Goal: Task Accomplishment & Management: Use online tool/utility

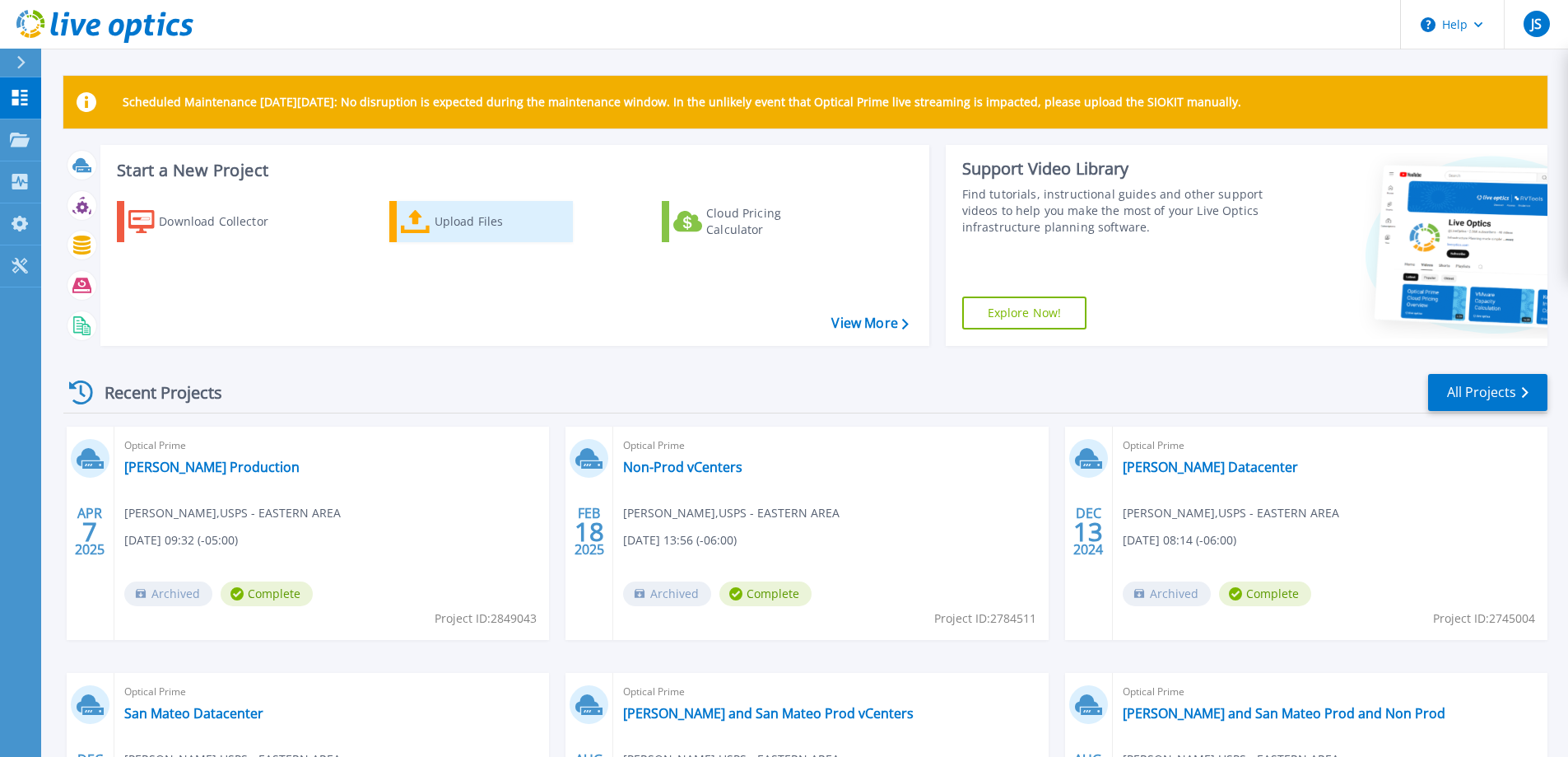
click at [455, 224] on div "Upload Files" at bounding box center [500, 221] width 131 height 33
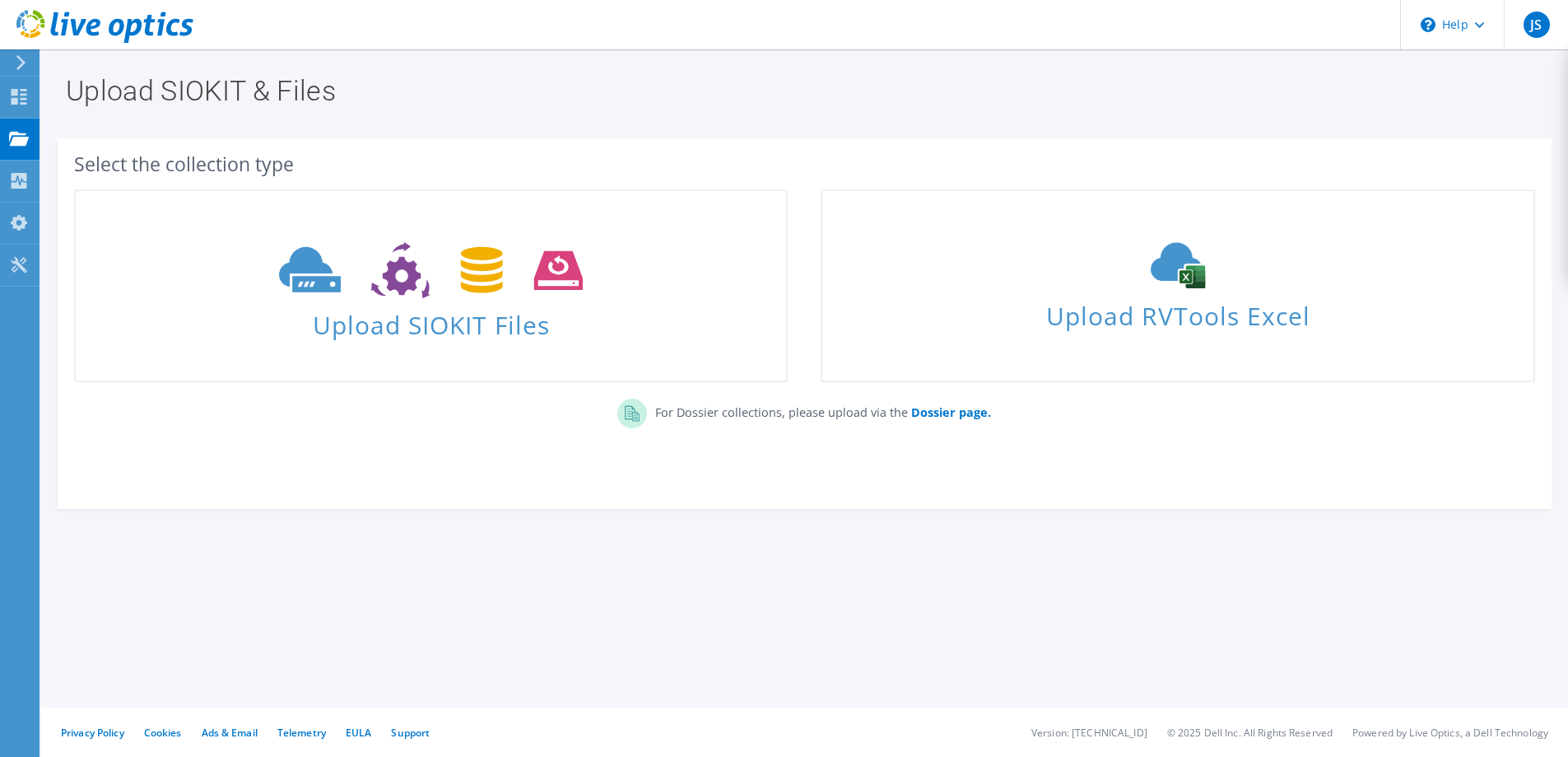
click at [124, 575] on section "Upload SIOKIT & Files Select the collection type Upload SIOKIT Files" at bounding box center [804, 329] width 1527 height 558
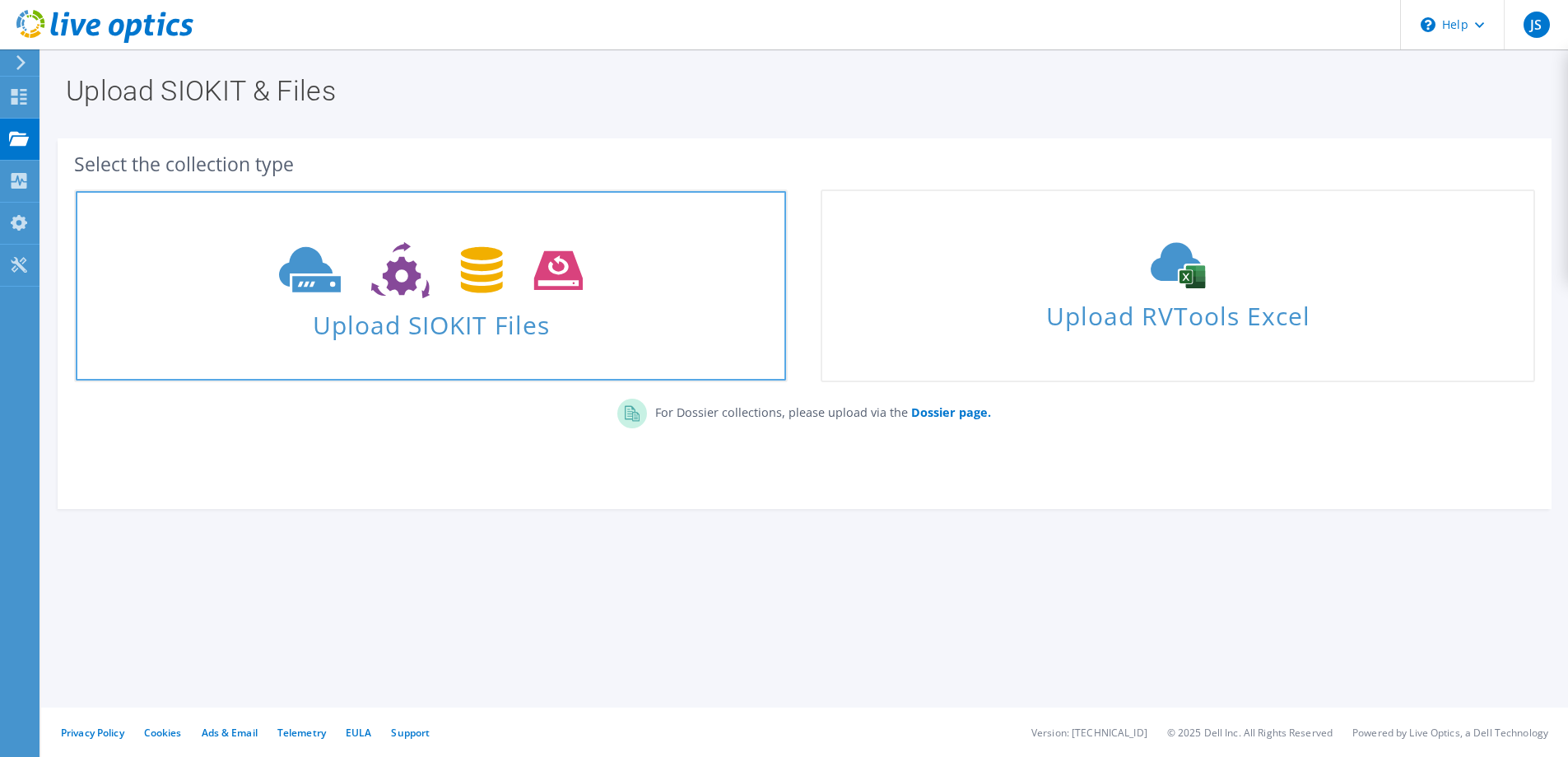
click at [304, 269] on use at bounding box center [431, 270] width 304 height 57
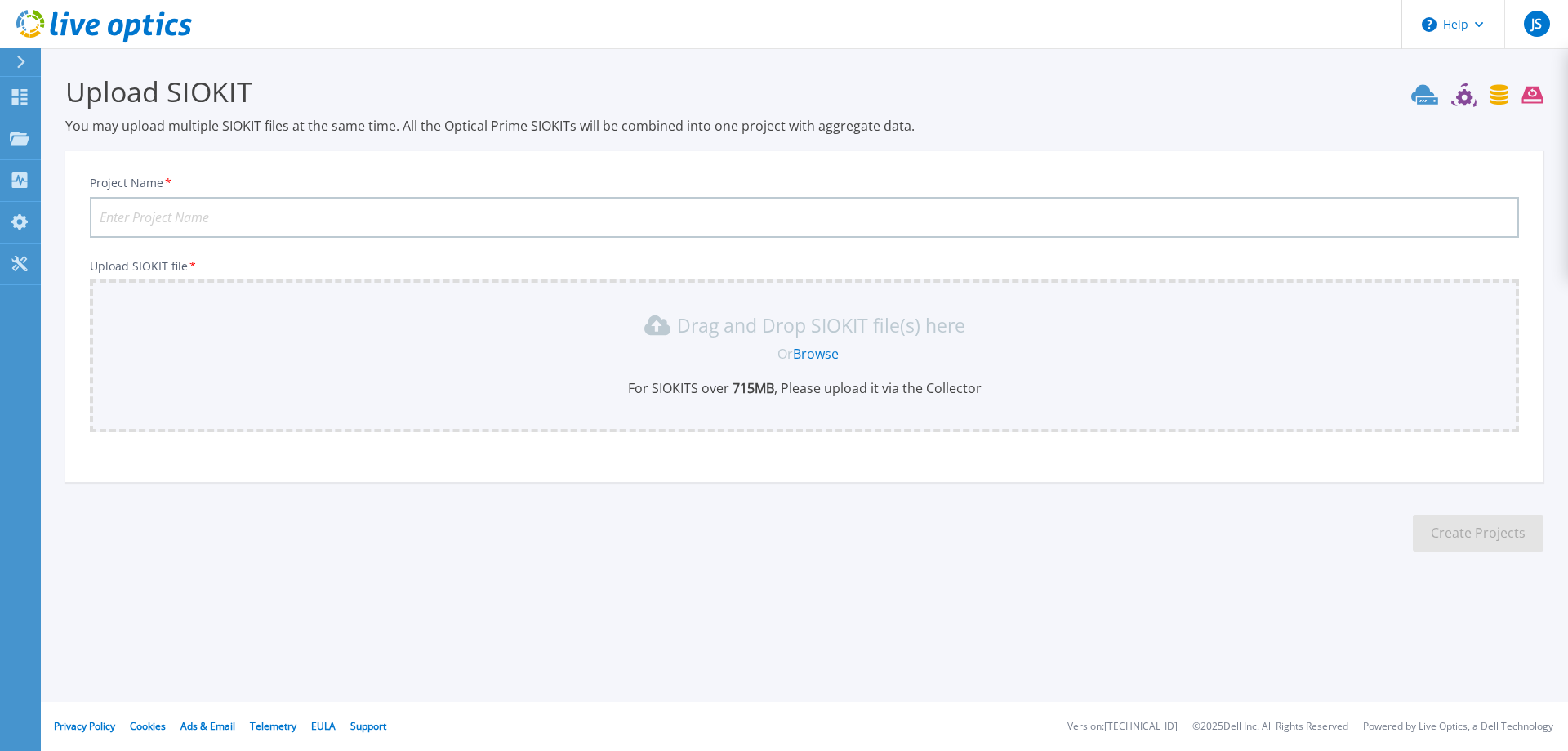
click at [196, 215] on input "Project Name *" at bounding box center [805, 217] width 1430 height 41
type input "All vCenters"
click at [812, 365] on div "Drag and Drop SIOKIT file(s) here Or Browse For SIOKITS over 715 MB , Please up…" at bounding box center [805, 354] width 1410 height 85
click at [812, 355] on link "Browse" at bounding box center [815, 354] width 46 height 18
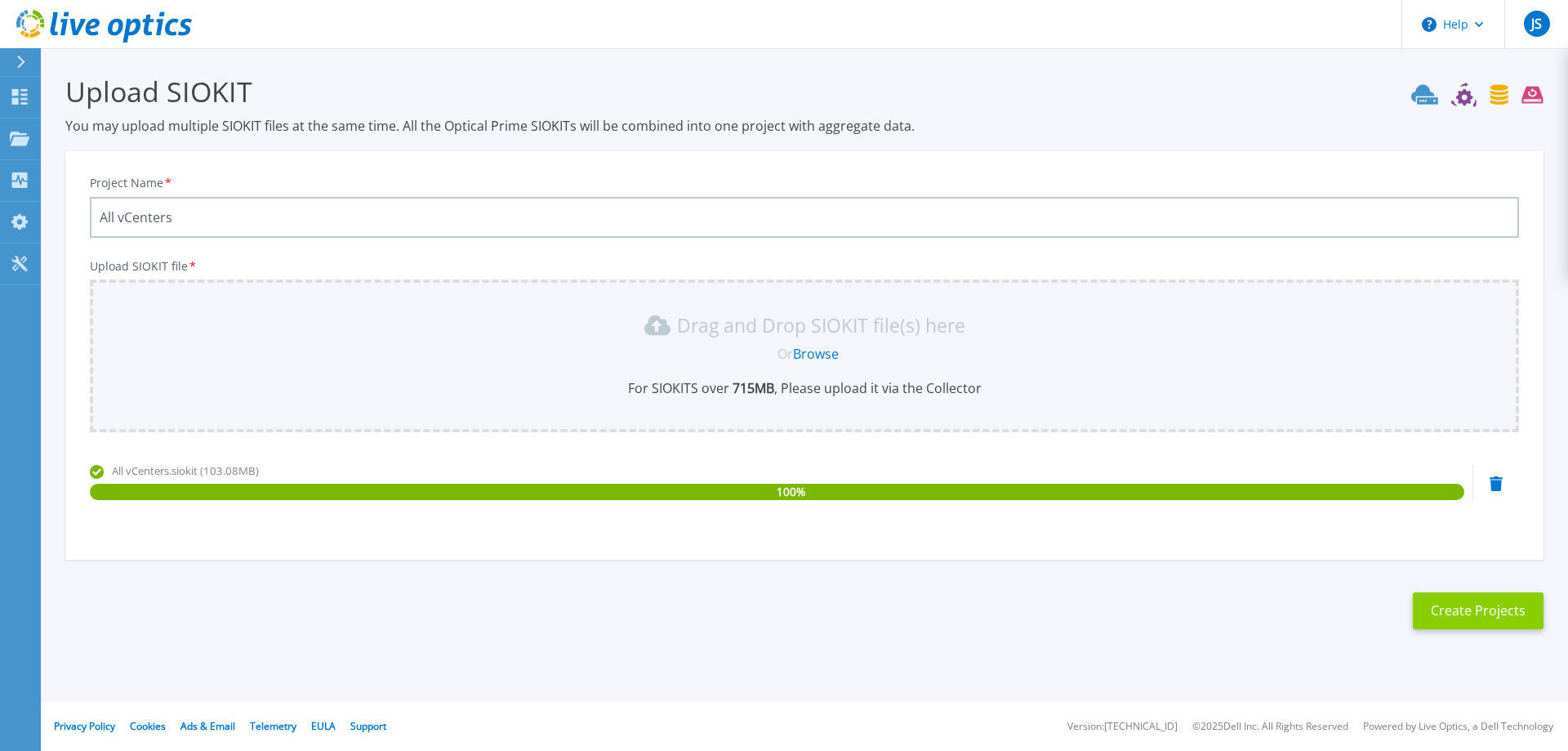
click at [1480, 618] on button "Create Projects" at bounding box center [1479, 610] width 130 height 37
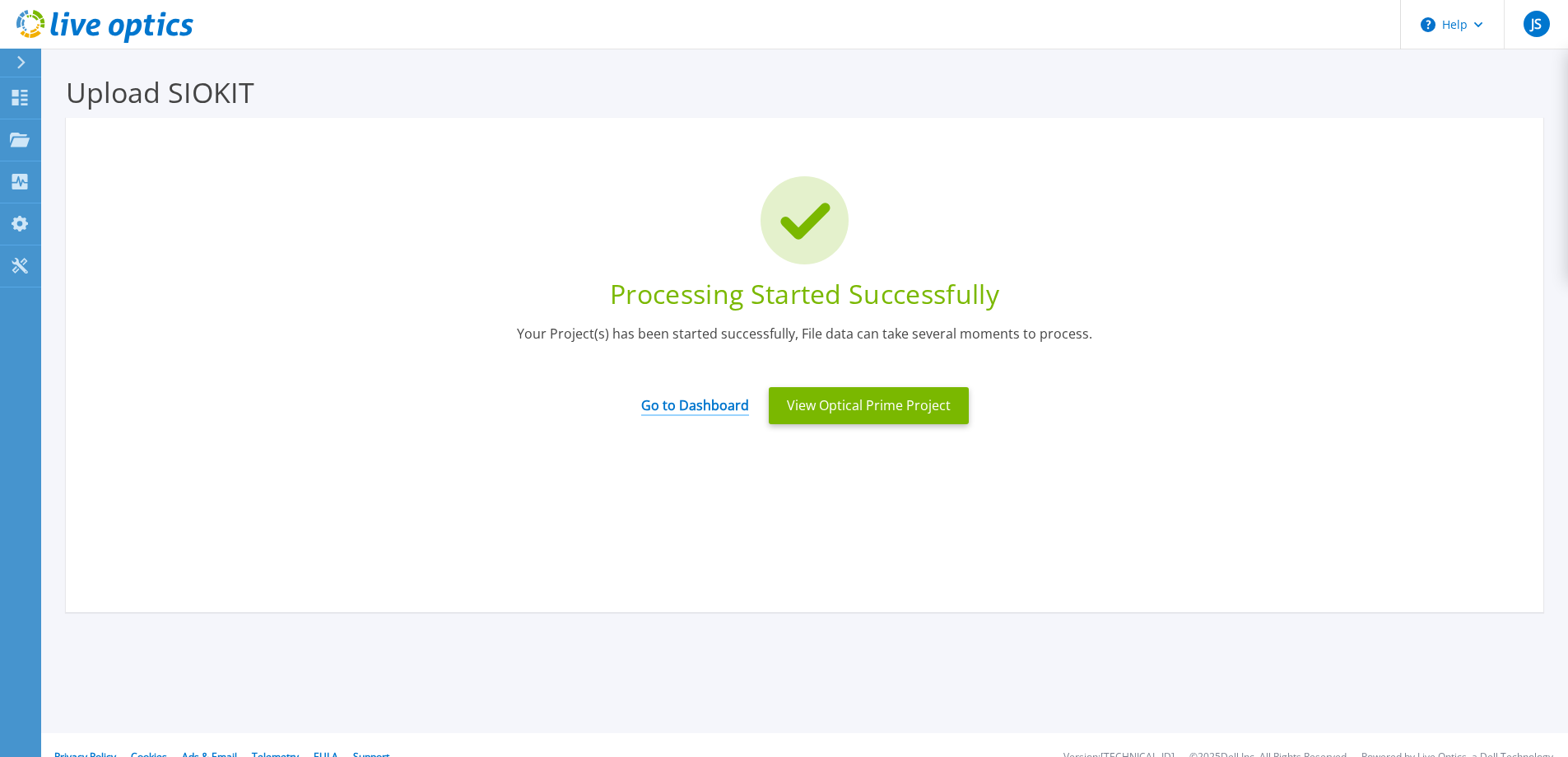
click at [681, 408] on link "Go to Dashboard" at bounding box center [695, 400] width 108 height 32
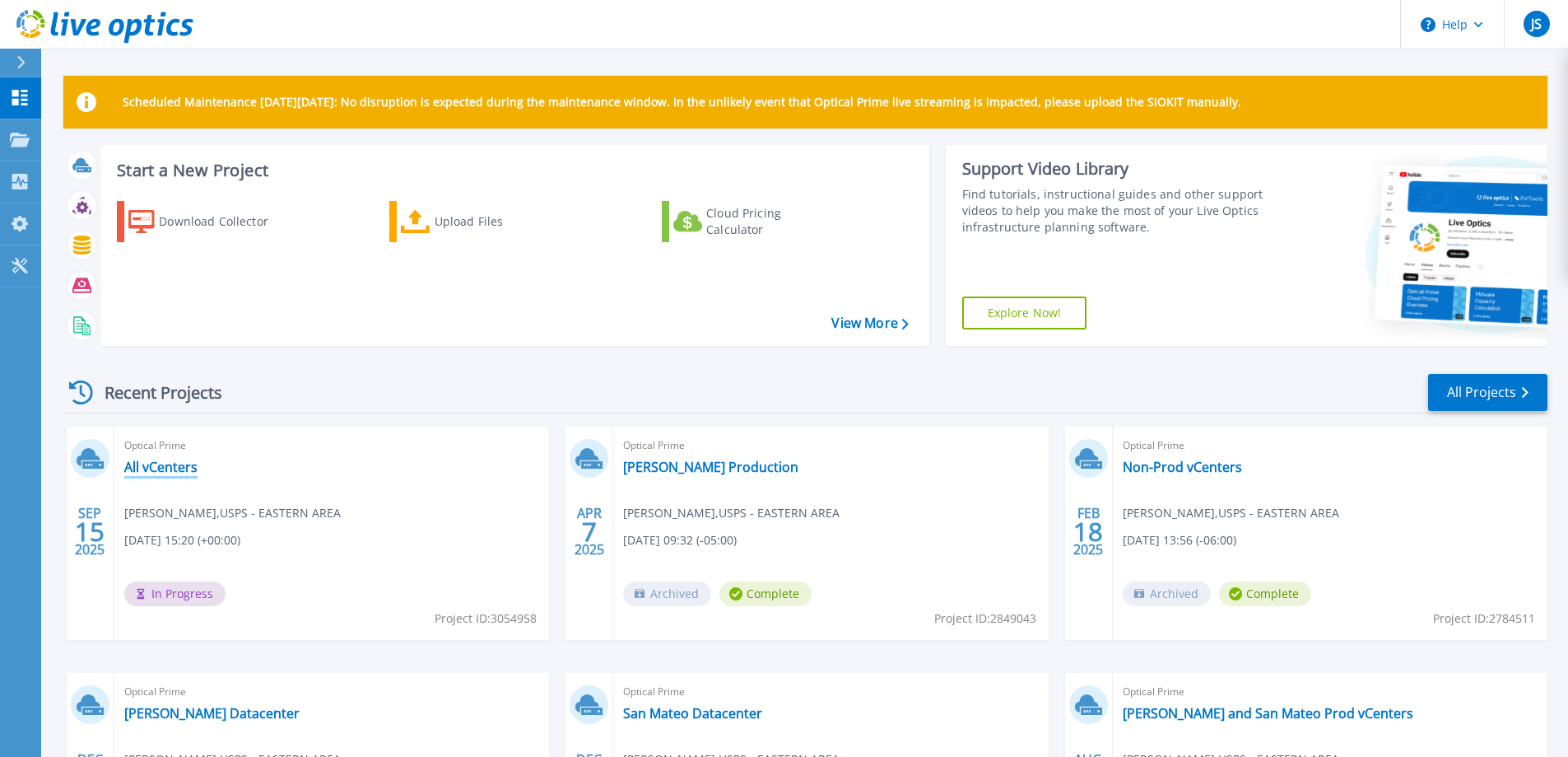
click at [163, 469] on link "All vCenters" at bounding box center [160, 467] width 73 height 16
